Goal: Task Accomplishment & Management: Manage account settings

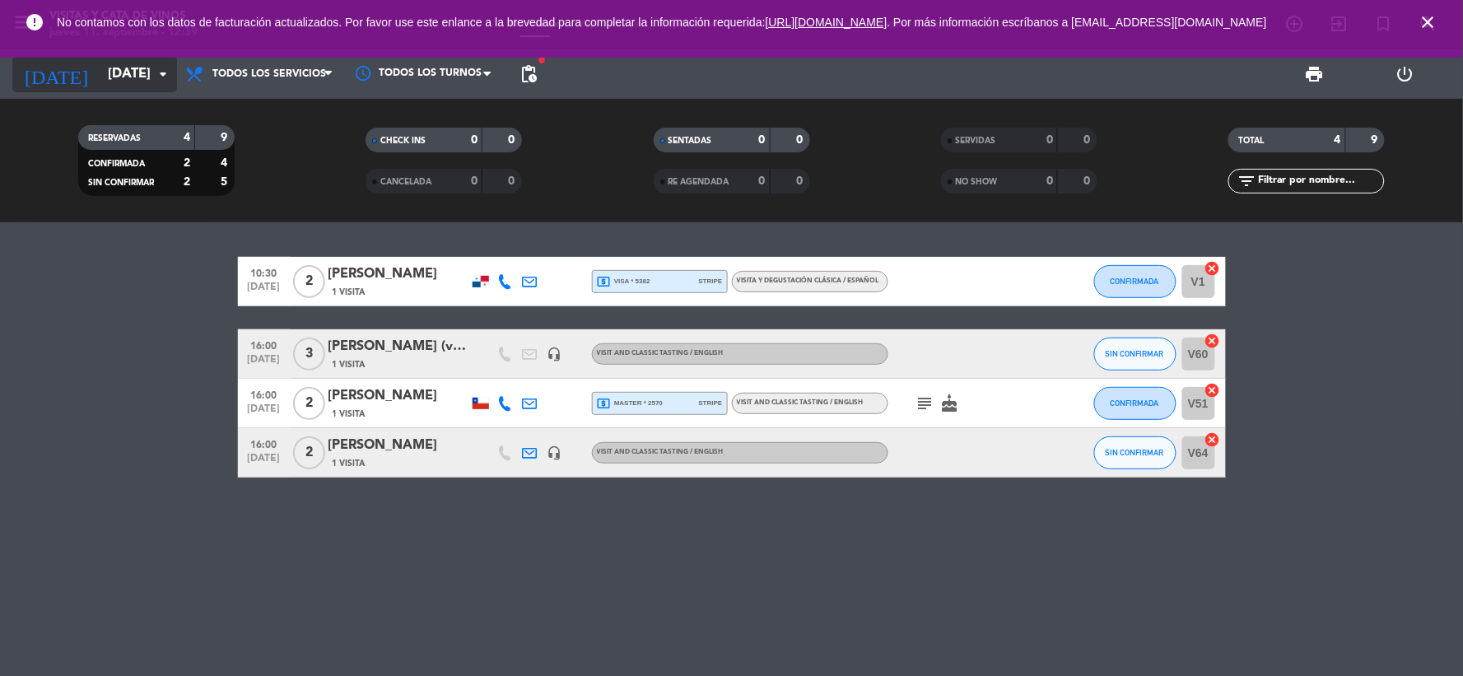
click at [130, 68] on input "[DATE]" at bounding box center [187, 74] width 175 height 32
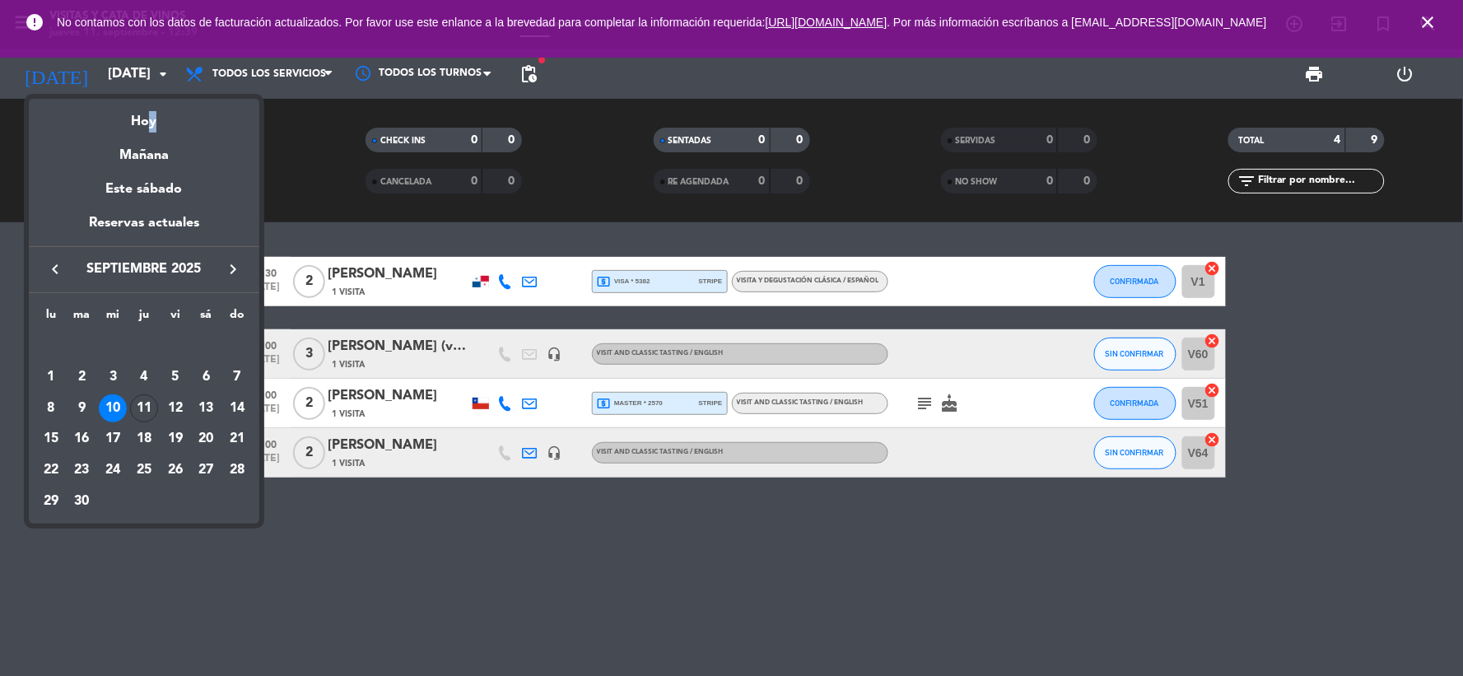
click at [146, 115] on div "Hoy" at bounding box center [144, 116] width 231 height 34
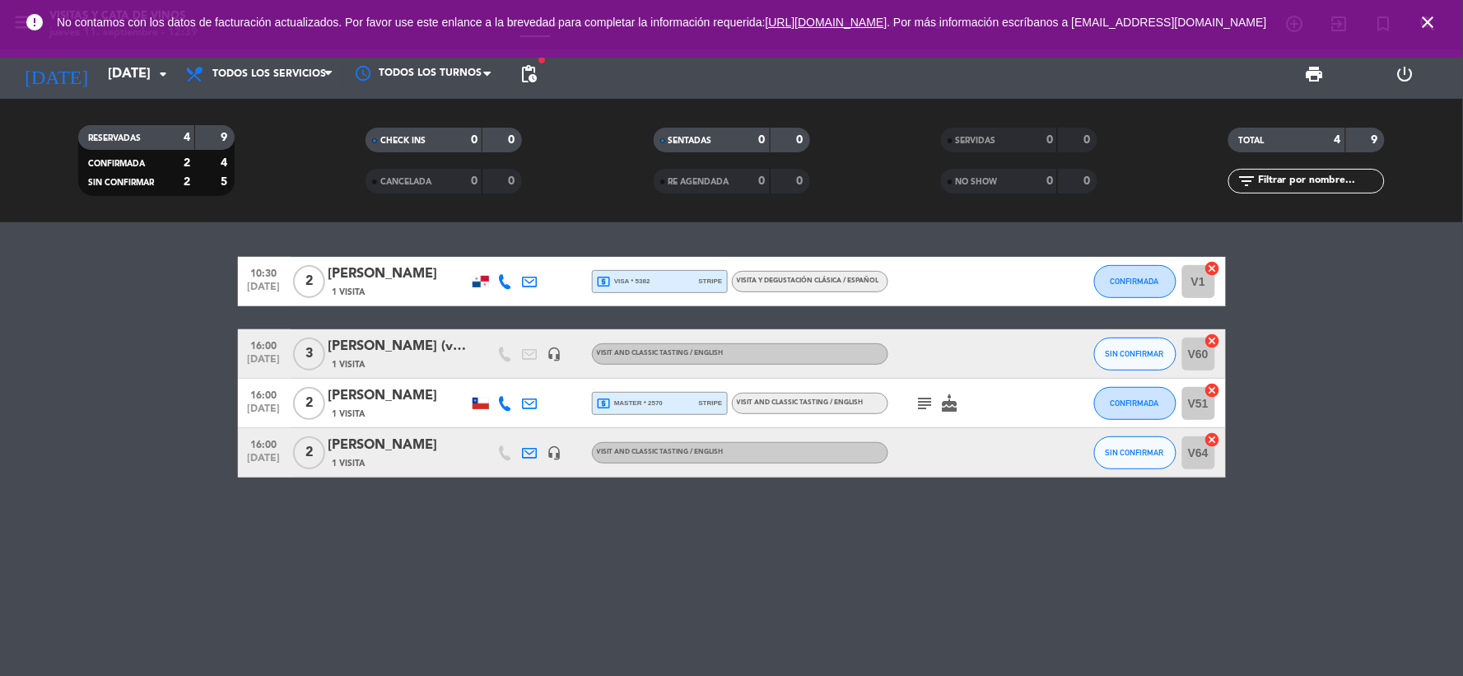
type input "[DEMOGRAPHIC_DATA][DATE]"
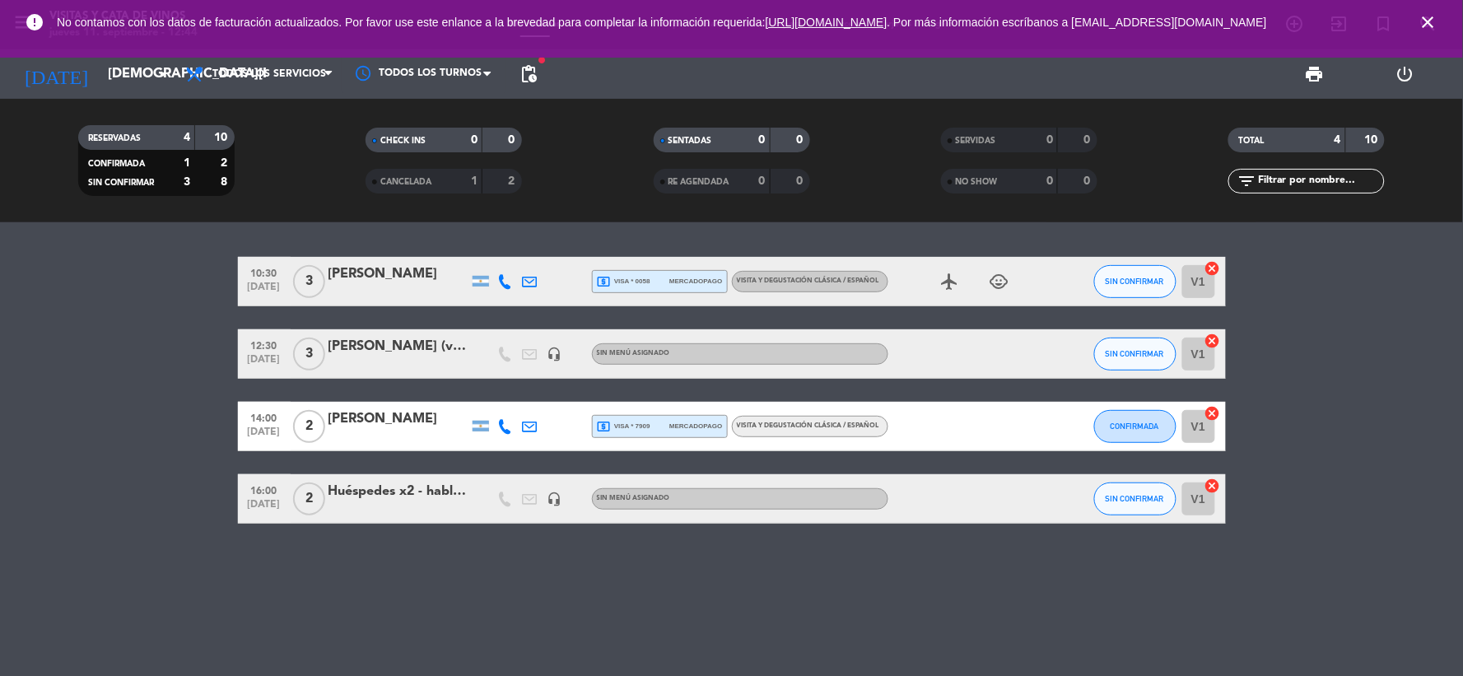
click at [412, 349] on div "[PERSON_NAME] (vistalba)" at bounding box center [398, 346] width 140 height 21
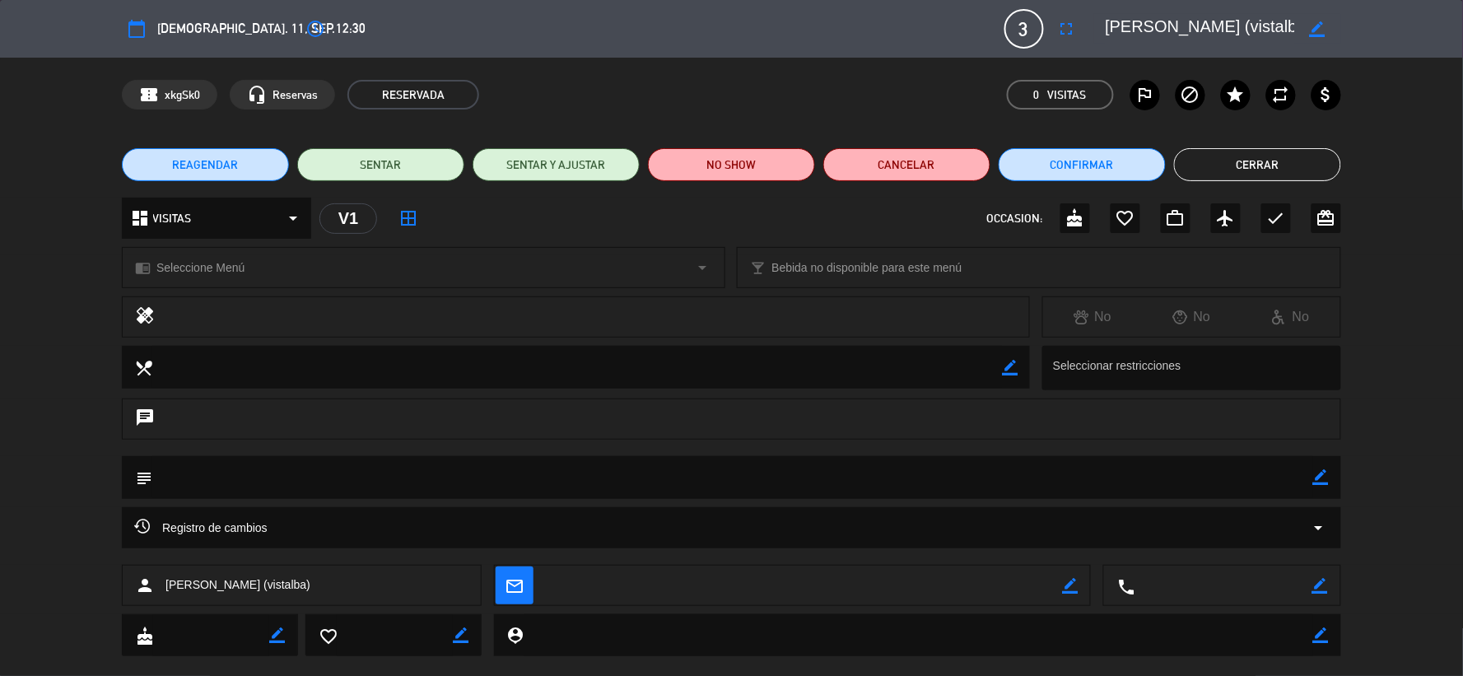
click at [1311, 30] on icon "border_color" at bounding box center [1318, 29] width 16 height 16
click at [1322, 29] on icon at bounding box center [1318, 29] width 16 height 16
click at [1278, 158] on button "Cerrar" at bounding box center [1257, 164] width 167 height 33
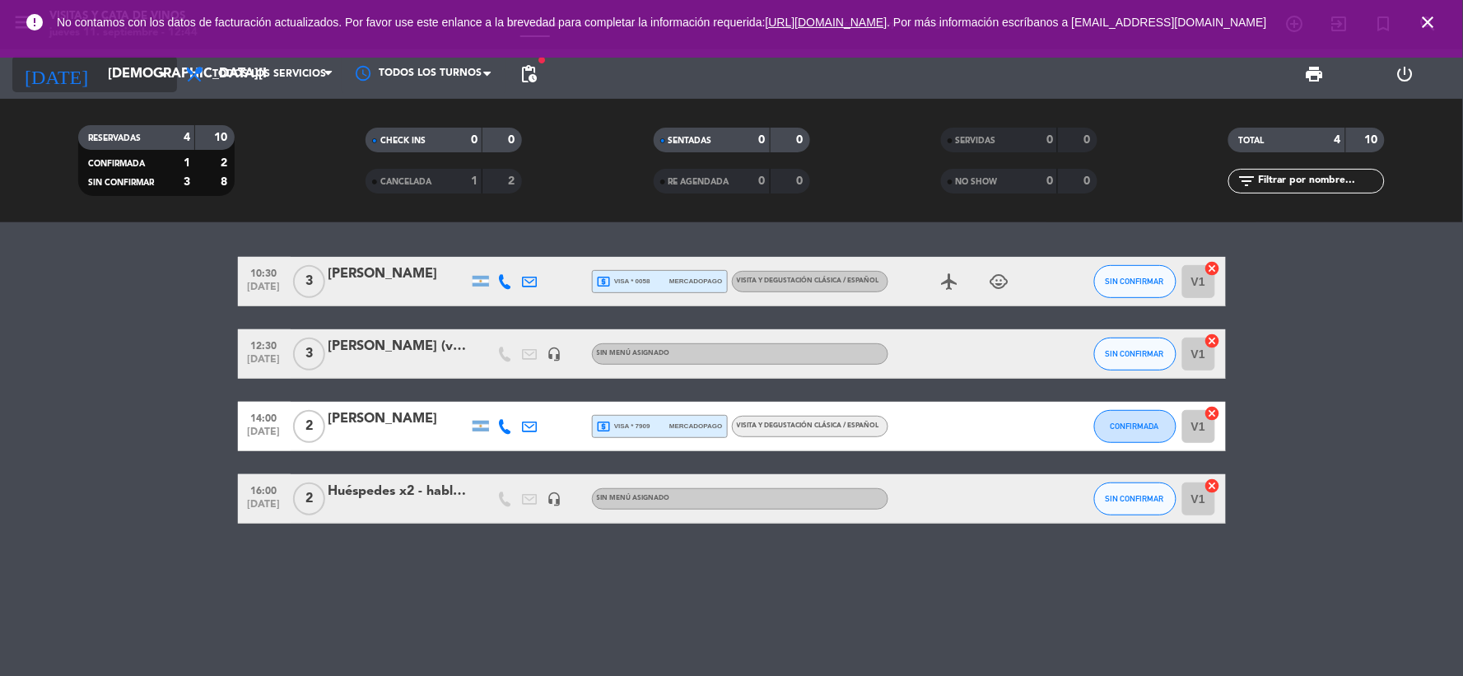
click at [117, 68] on input "[DEMOGRAPHIC_DATA][DATE]" at bounding box center [187, 74] width 175 height 32
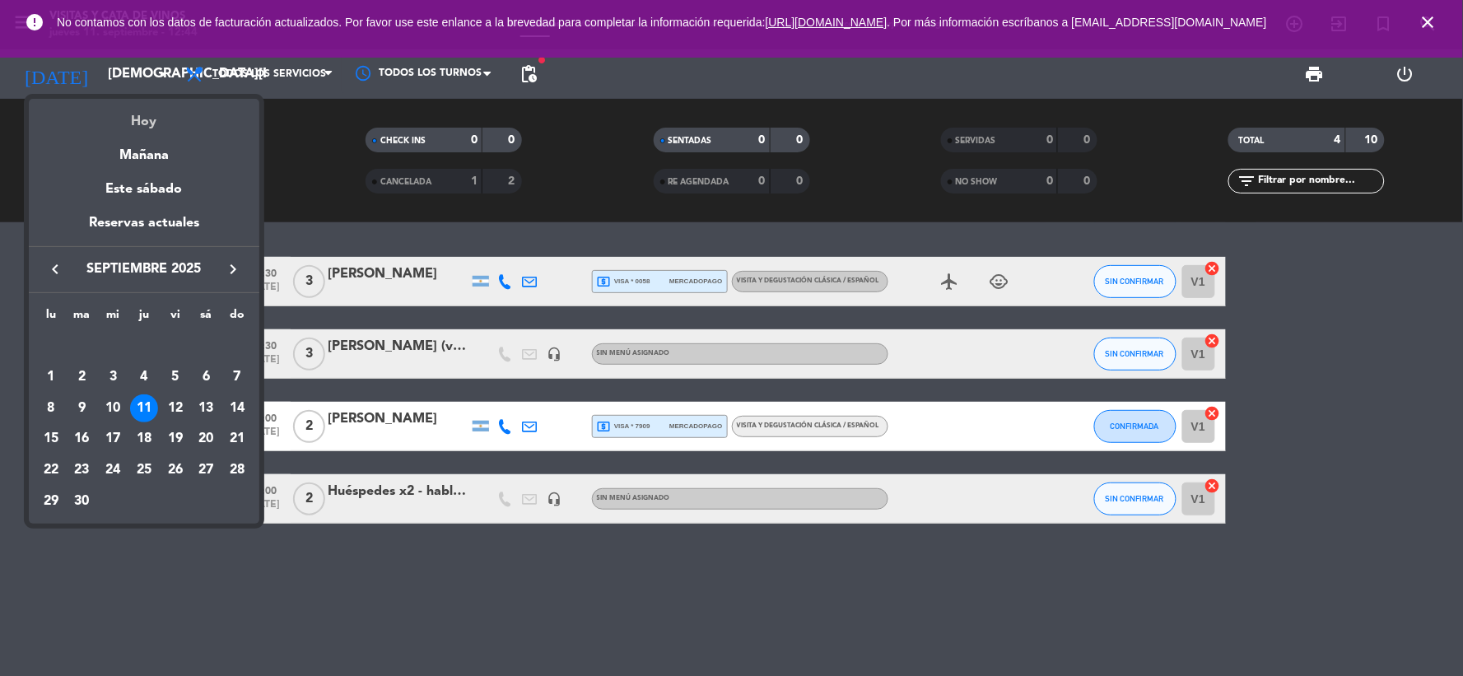
click at [147, 120] on div "Hoy" at bounding box center [144, 116] width 231 height 34
